Goal: Task Accomplishment & Management: Manage account settings

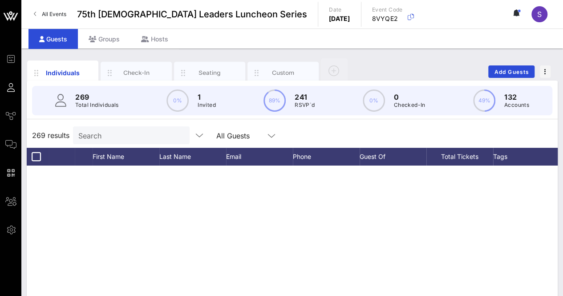
scroll to position [1832, 0]
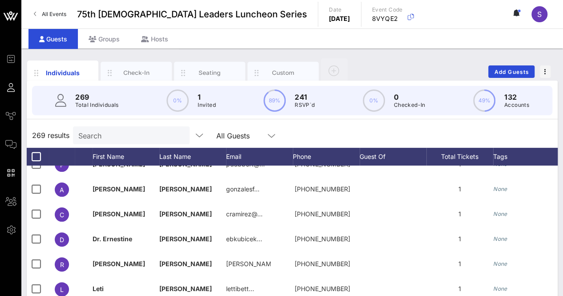
click at [119, 126] on div "Search" at bounding box center [130, 135] width 104 height 18
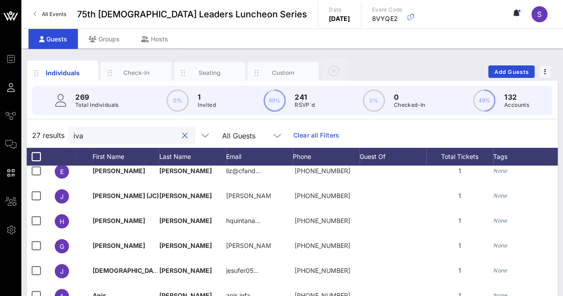
scroll to position [406, 0]
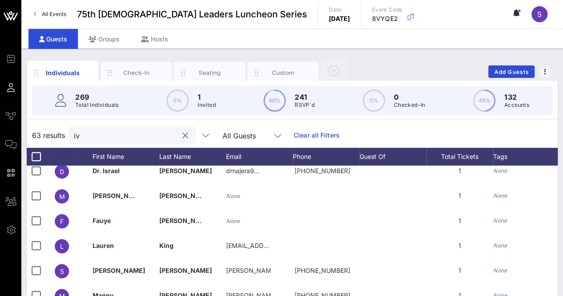
type input "i"
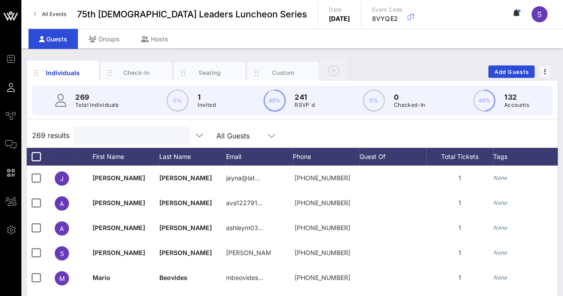
click at [131, 135] on input "text" at bounding box center [130, 135] width 104 height 12
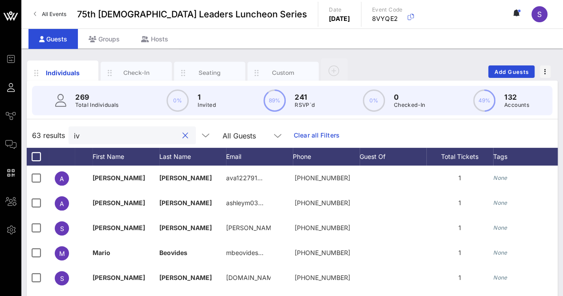
type input "i"
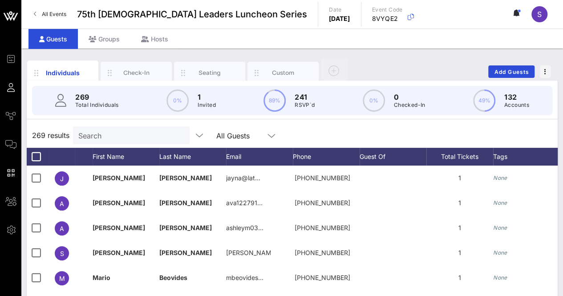
click at [319, 127] on div "269 results Search All Guests" at bounding box center [292, 135] width 531 height 25
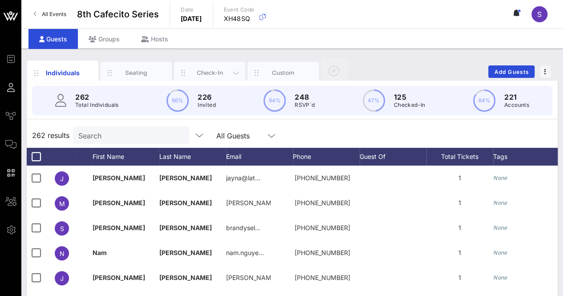
click at [215, 71] on div "Check-In" at bounding box center [210, 72] width 40 height 8
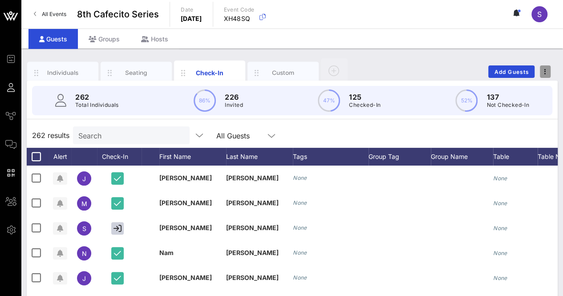
click at [547, 69] on span "button" at bounding box center [544, 71] width 11 height 6
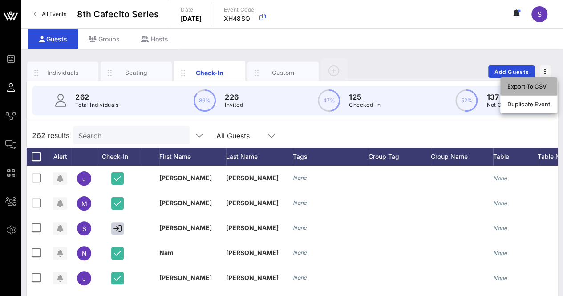
click at [535, 80] on div "Export To CSV" at bounding box center [528, 86] width 43 height 14
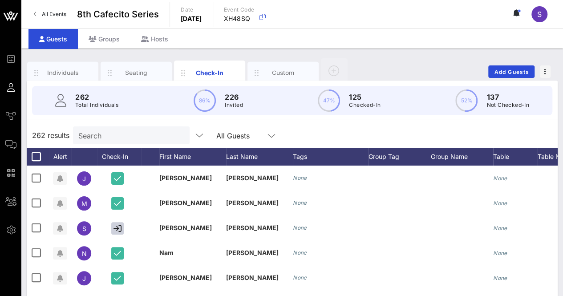
click at [381, 64] on div "Individuals Seating Check-In Custom Add Guests" at bounding box center [292, 71] width 531 height 28
click at [148, 129] on input "text" at bounding box center [130, 135] width 104 height 12
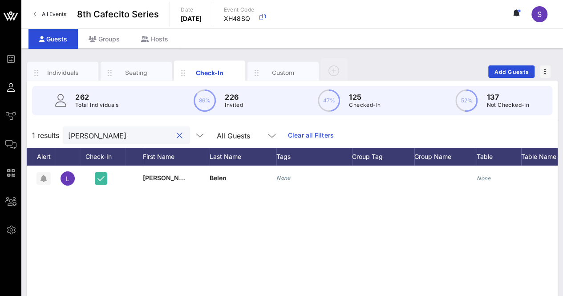
scroll to position [0, 100]
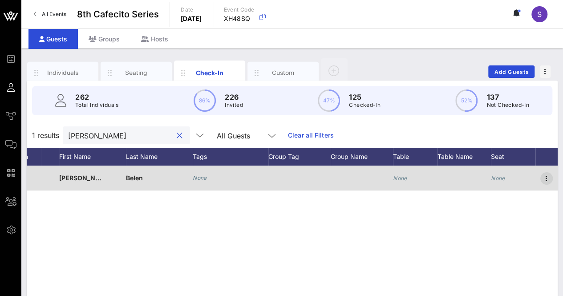
type input "luis b"
click at [545, 179] on icon "button" at bounding box center [546, 178] width 11 height 11
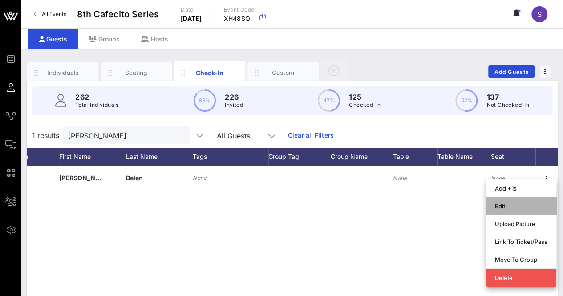
click at [516, 201] on div "Edit" at bounding box center [521, 206] width 52 height 14
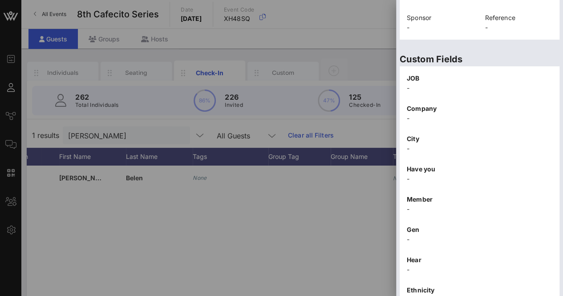
scroll to position [325, 0]
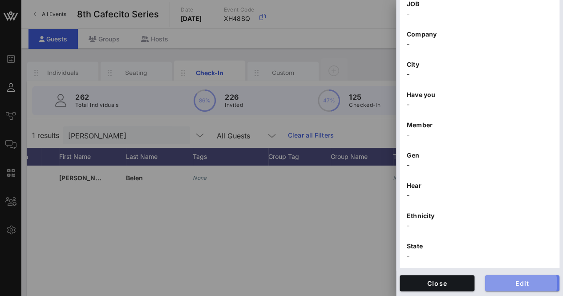
click at [512, 276] on button "Edit" at bounding box center [522, 283] width 75 height 16
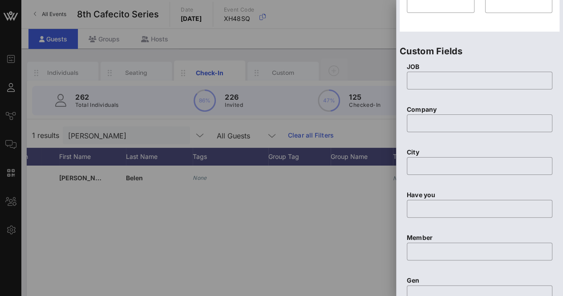
scroll to position [0, 0]
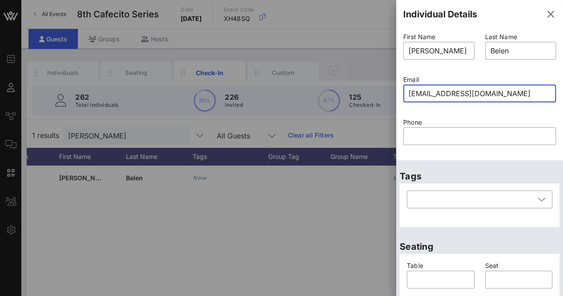
click at [440, 93] on input "lbelen@mhit.org" at bounding box center [479, 93] width 142 height 14
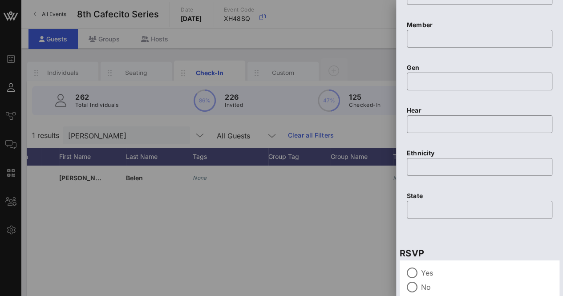
scroll to position [593, 0]
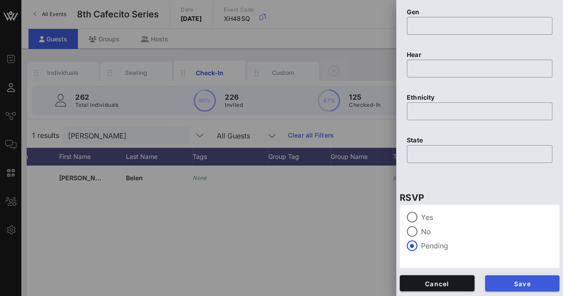
type input "lbelen@nhit.org"
click at [519, 282] on span "Save" at bounding box center [522, 283] width 60 height 8
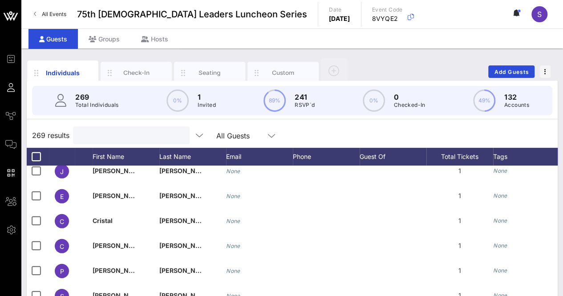
click at [155, 130] on input "text" at bounding box center [130, 135] width 104 height 12
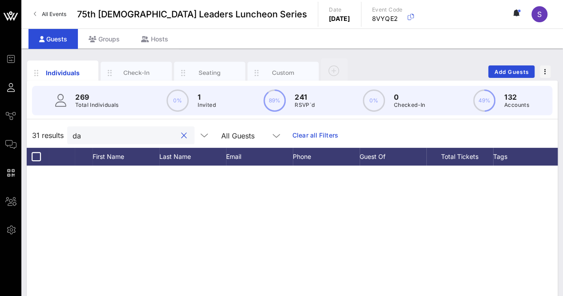
type input "d"
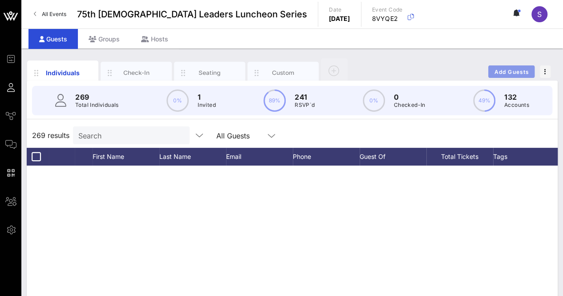
click at [514, 66] on button "Add Guests" at bounding box center [511, 71] width 46 height 12
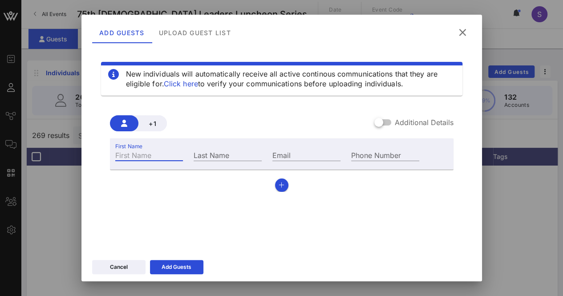
click at [160, 151] on input "First Name" at bounding box center [149, 155] width 68 height 12
type input "Fr. Froylan"
click at [241, 156] on input "Last Name" at bounding box center [227, 155] width 68 height 12
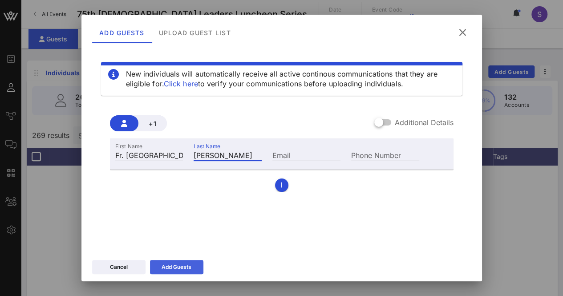
type input "Perez"
click at [187, 270] on div "Add Guests" at bounding box center [176, 266] width 30 height 9
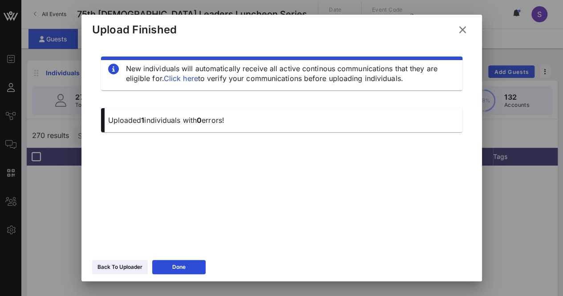
click at [463, 32] on icon at bounding box center [461, 30] width 13 height 12
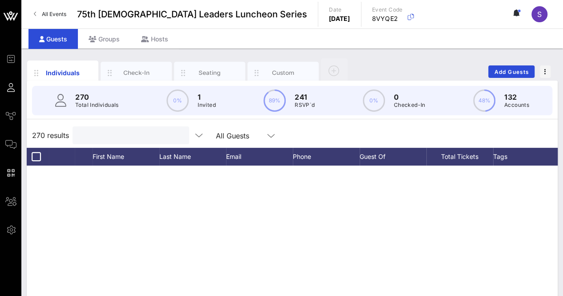
click at [114, 139] on input "text" at bounding box center [130, 135] width 104 height 12
type input "f"
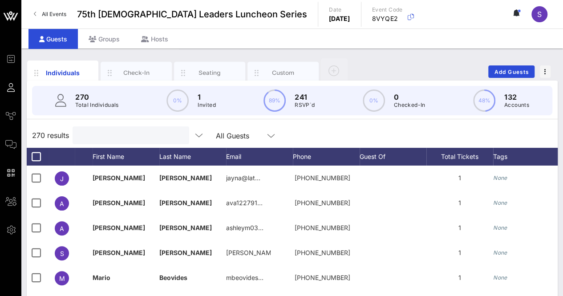
click at [125, 136] on input "text" at bounding box center [130, 135] width 104 height 12
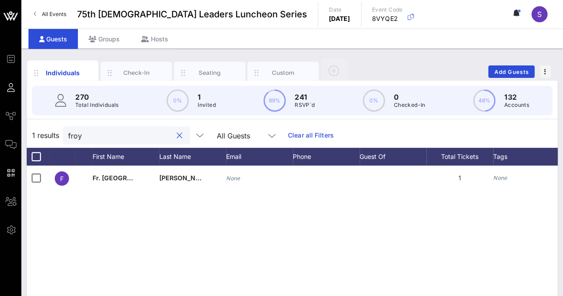
type input "froy"
click at [280, 64] on div "Custom" at bounding box center [282, 73] width 71 height 22
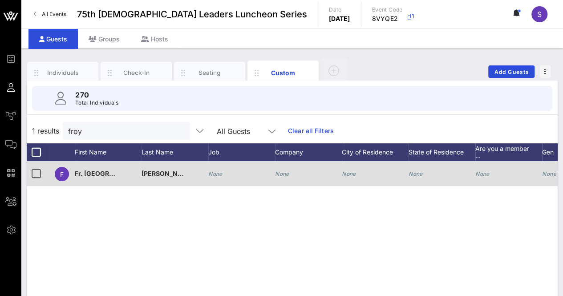
click at [285, 170] on icon "None" at bounding box center [282, 173] width 14 height 7
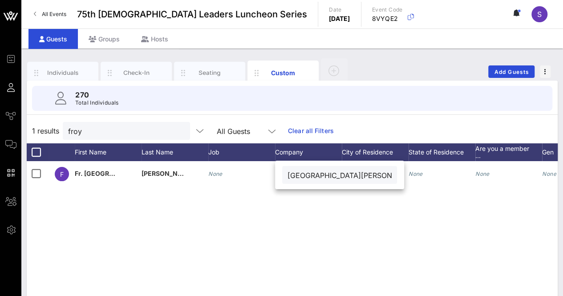
type input "[GEOGRAPHIC_DATA][PERSON_NAME]"
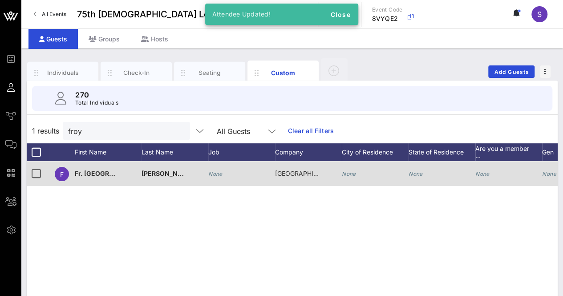
click at [222, 177] on div "None" at bounding box center [215, 173] width 14 height 25
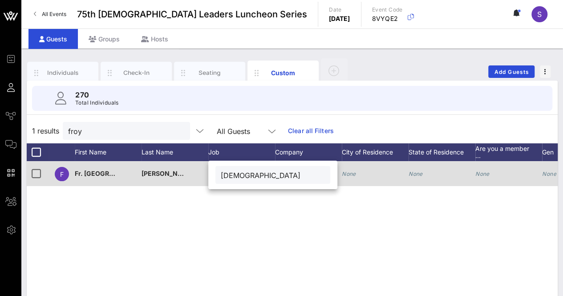
type input "[DEMOGRAPHIC_DATA]"
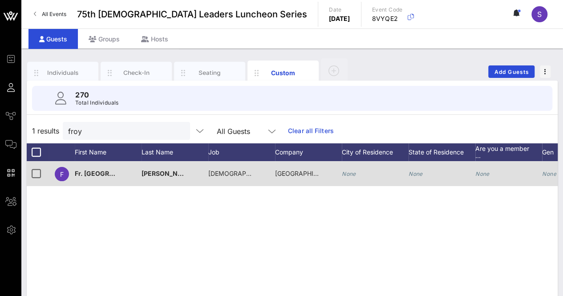
scroll to position [0, 207]
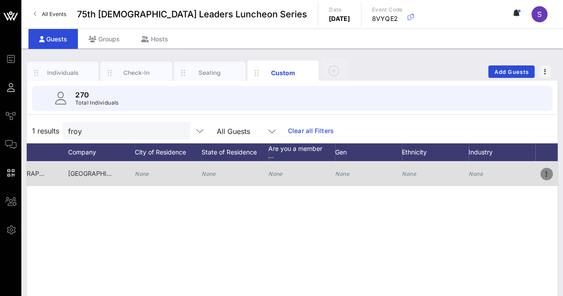
click at [545, 173] on icon "button" at bounding box center [546, 174] width 11 height 11
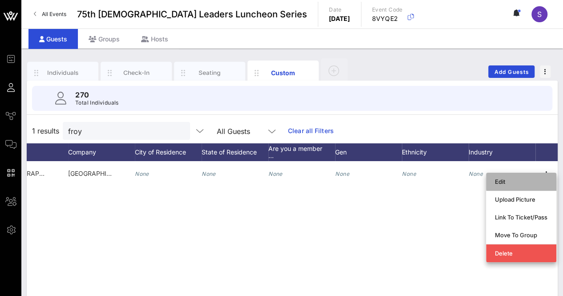
click at [515, 184] on div "Edit" at bounding box center [521, 181] width 52 height 7
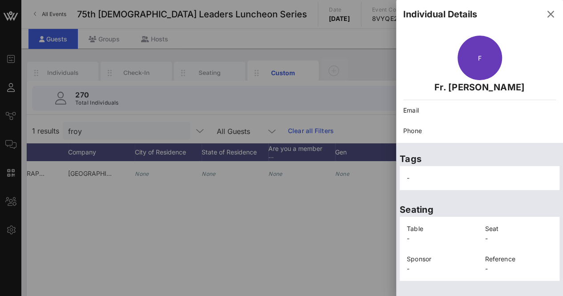
scroll to position [285, 0]
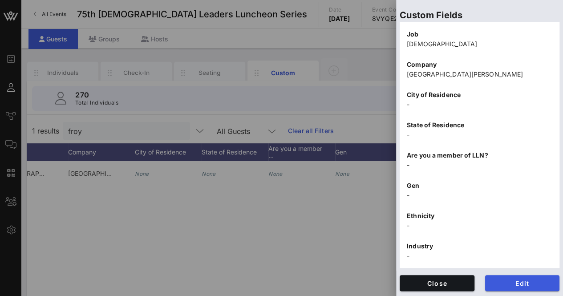
click at [522, 278] on div "Edit" at bounding box center [521, 283] width 85 height 27
click at [522, 278] on button "Edit" at bounding box center [522, 283] width 75 height 16
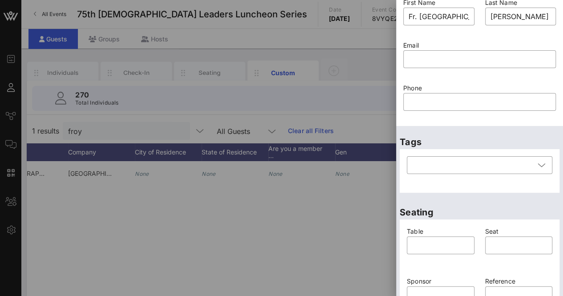
scroll to position [0, 0]
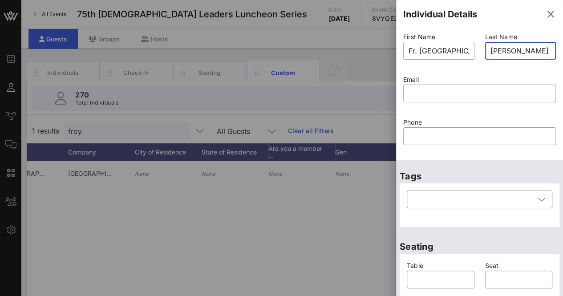
click at [492, 49] on input "Perez" at bounding box center [520, 51] width 60 height 14
type input "Jerez"
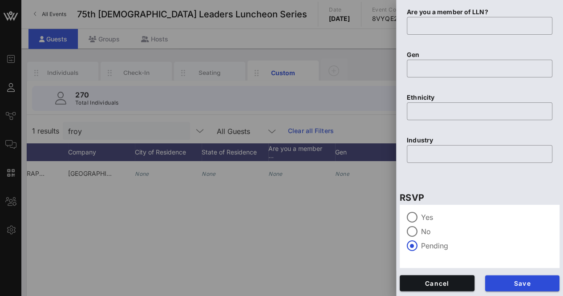
scroll to position [141, 0]
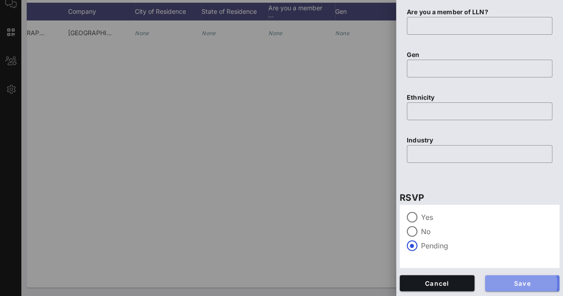
click at [510, 284] on span "Save" at bounding box center [522, 283] width 60 height 8
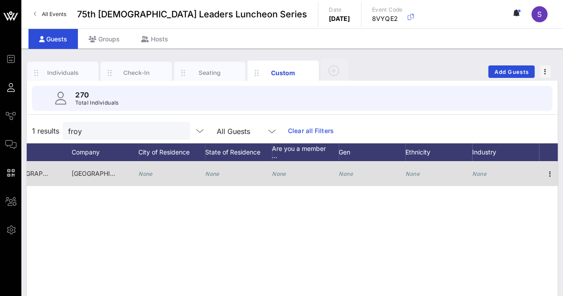
scroll to position [0, 207]
click at [543, 175] on icon "button" at bounding box center [546, 174] width 11 height 11
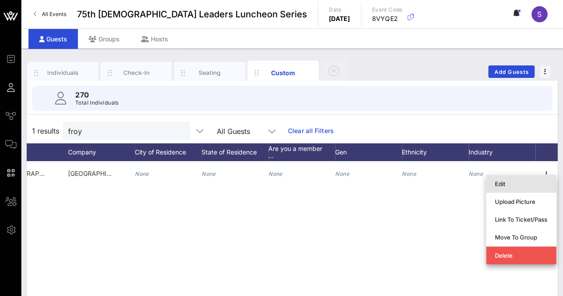
click at [511, 184] on div "Edit" at bounding box center [521, 183] width 52 height 7
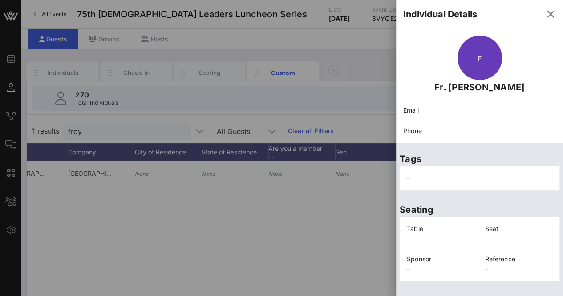
scroll to position [285, 0]
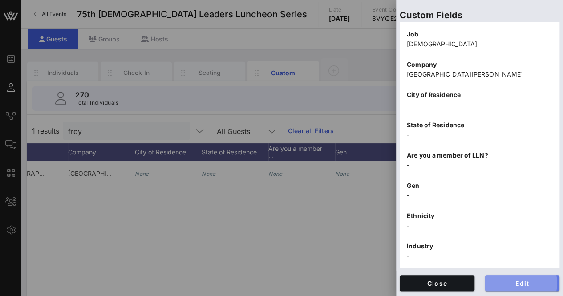
click at [528, 278] on button "Edit" at bounding box center [522, 283] width 75 height 16
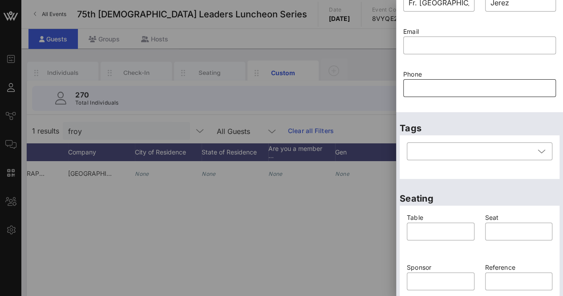
scroll to position [26, 0]
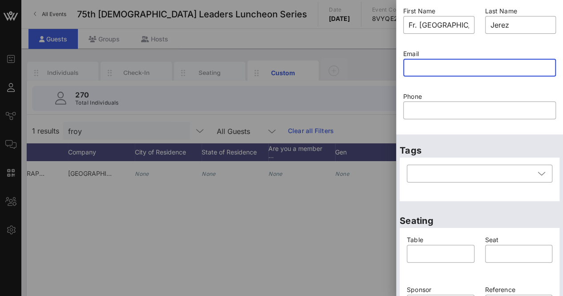
click at [454, 73] on input "text" at bounding box center [479, 67] width 142 height 14
paste input "pastor@sbccaustin.org"
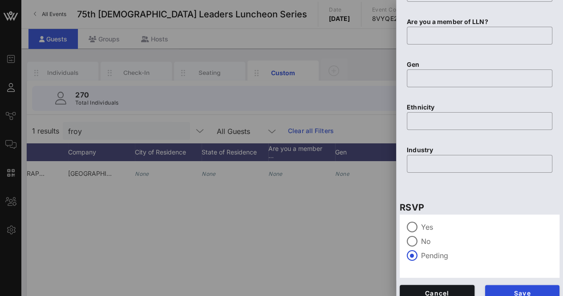
scroll to position [551, 0]
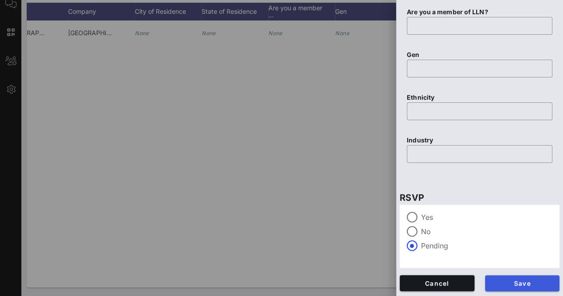
type input "pastor@sbccaustin.org"
click at [514, 280] on span "Save" at bounding box center [522, 283] width 60 height 8
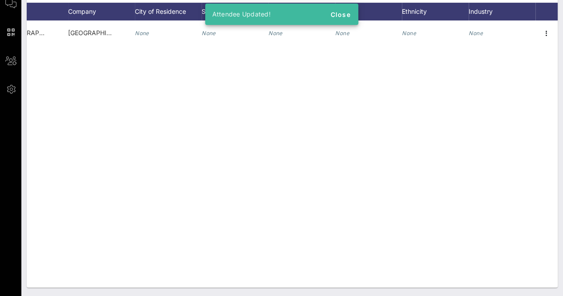
scroll to position [28, 0]
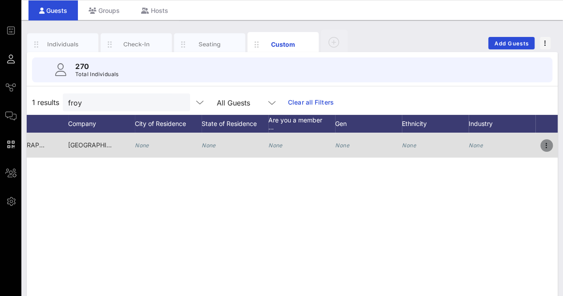
click at [544, 145] on icon "button" at bounding box center [546, 145] width 11 height 11
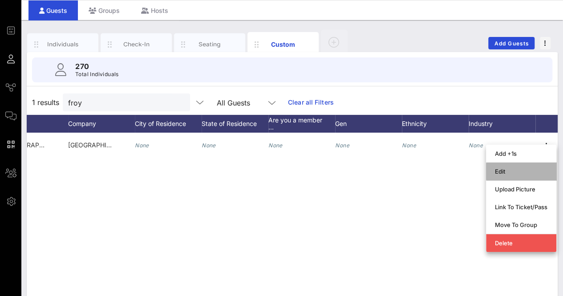
click at [517, 168] on div "Edit" at bounding box center [521, 171] width 52 height 7
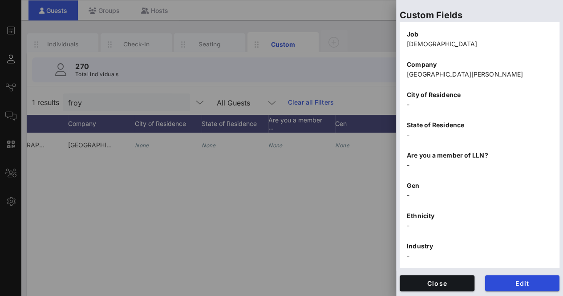
scroll to position [141, 0]
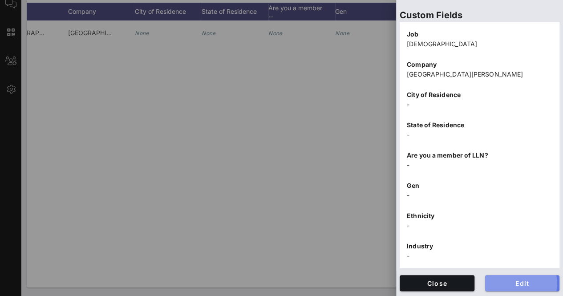
click at [519, 288] on button "Edit" at bounding box center [522, 283] width 75 height 16
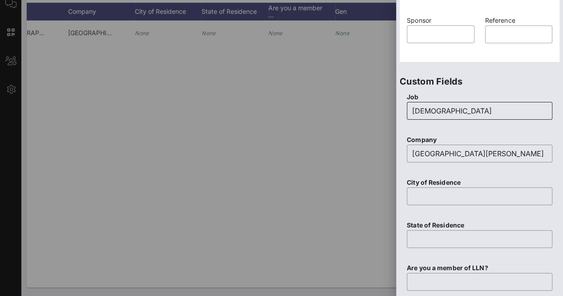
scroll to position [0, 0]
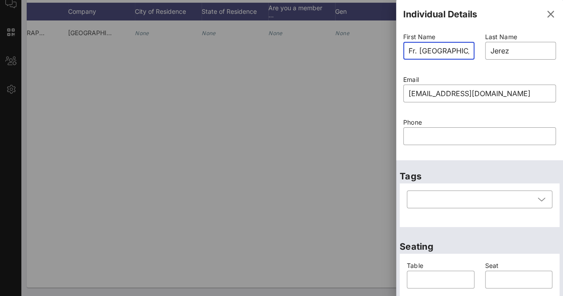
click at [414, 49] on input "Fr. Froylan" at bounding box center [438, 51] width 60 height 14
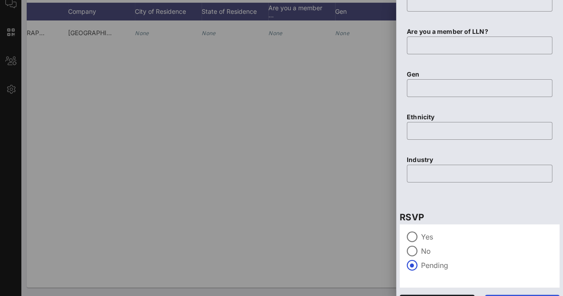
scroll to position [551, 0]
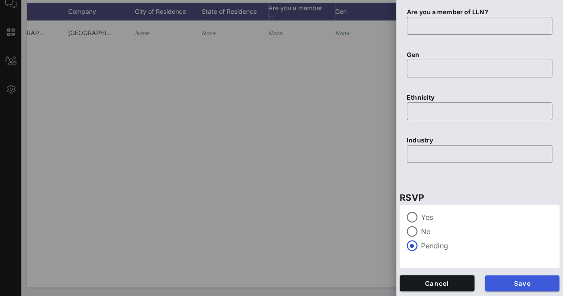
type input "Rev. Froylan"
click at [511, 283] on span "Save" at bounding box center [522, 283] width 60 height 8
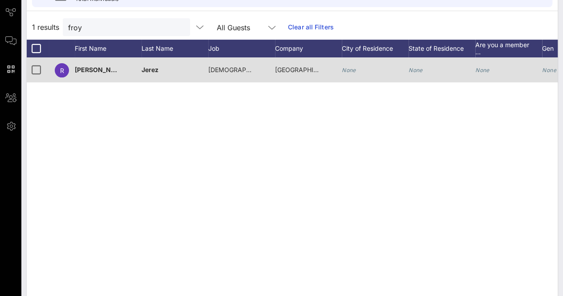
scroll to position [103, 0]
